Goal: Book appointment/travel/reservation

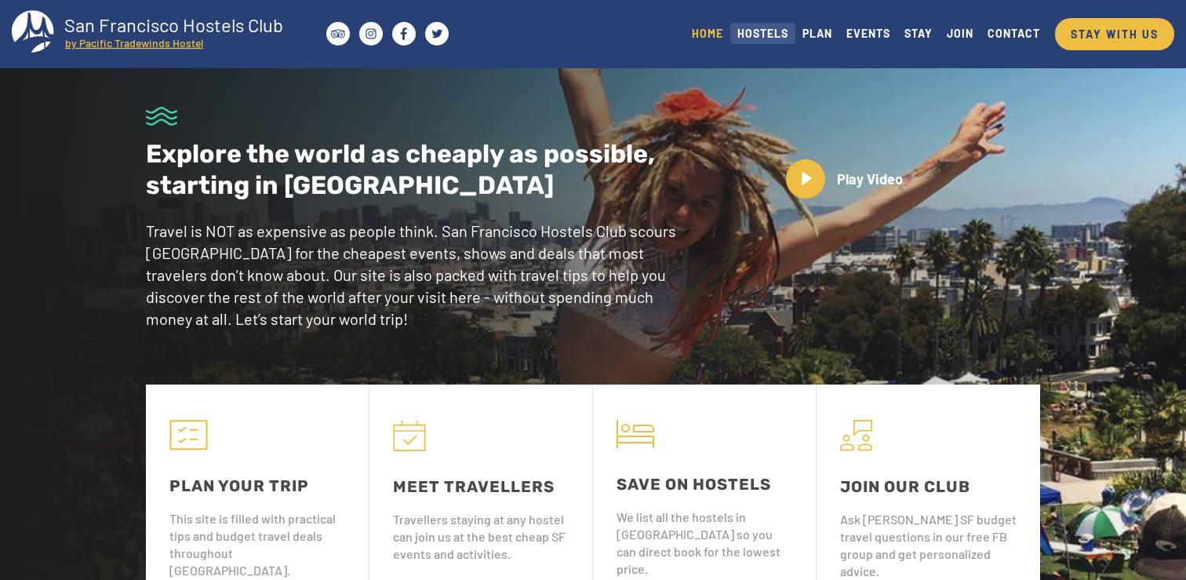
click at [772, 28] on link "HOSTELS" at bounding box center [762, 33] width 65 height 21
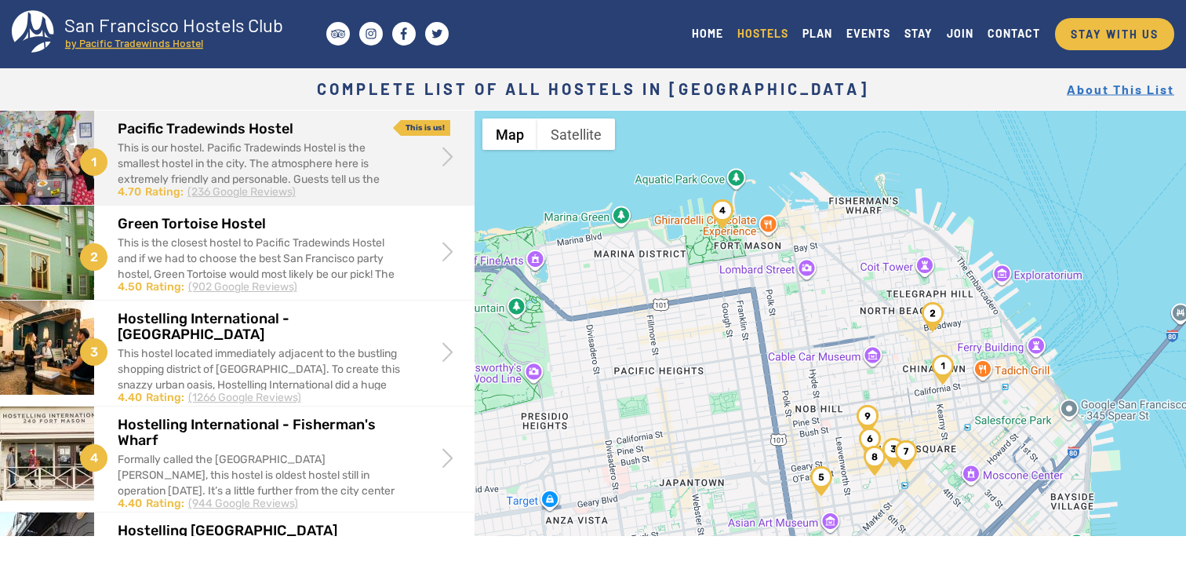
click at [346, 144] on div "This is our hostel. Pacific Tradewinds Hostel is the smallest hostel in the cit…" at bounding box center [261, 187] width 286 height 94
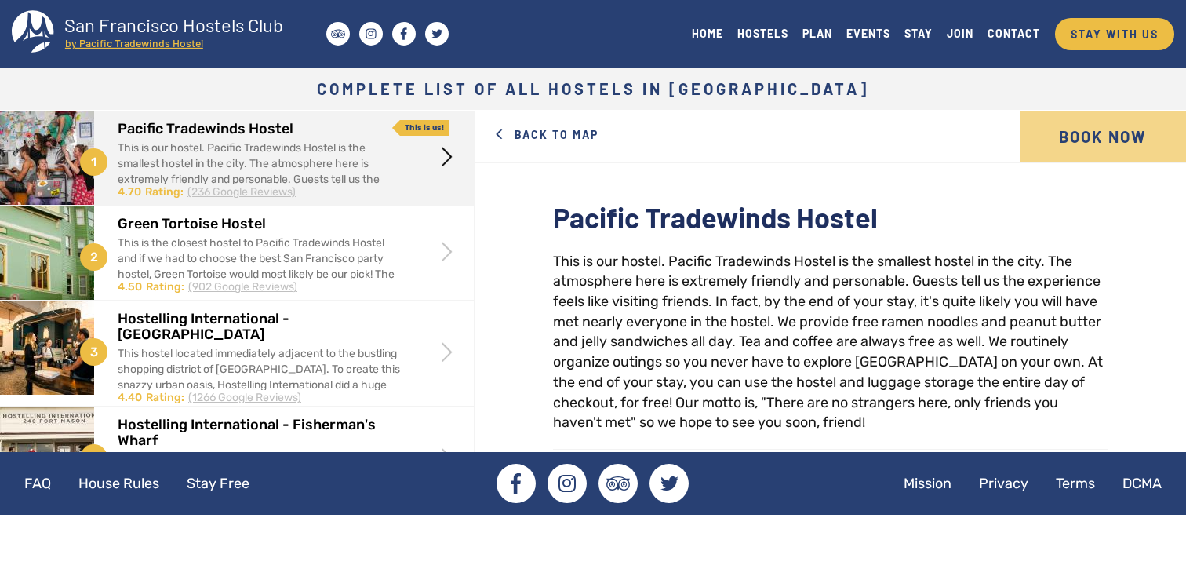
click at [1076, 129] on link "Book Now" at bounding box center [1103, 137] width 166 height 52
